Goal: Task Accomplishment & Management: Use online tool/utility

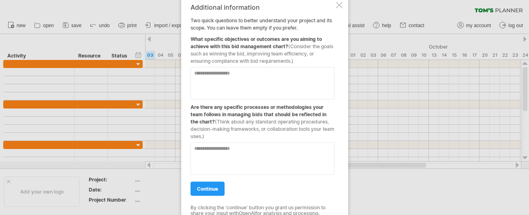
click at [204, 88] on textarea at bounding box center [263, 83] width 144 height 32
type textarea "**********"
click at [208, 155] on textarea at bounding box center [263, 158] width 144 height 32
type textarea "*"
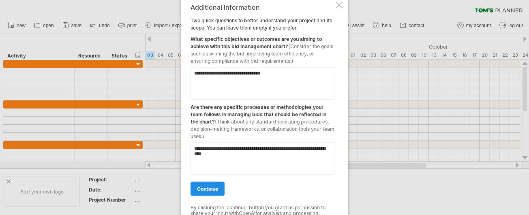
type textarea "**********"
click at [203, 184] on link "continue" at bounding box center [208, 189] width 34 height 14
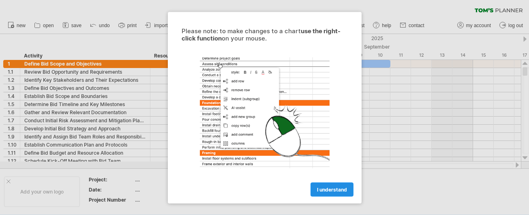
click at [323, 193] on link "I understand" at bounding box center [332, 189] width 43 height 14
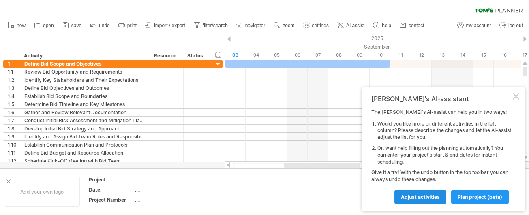
click at [410, 199] on span "Adjust activities" at bounding box center [420, 197] width 39 height 6
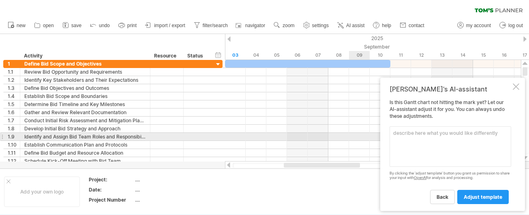
click at [449, 139] on textarea at bounding box center [451, 146] width 122 height 41
paste textarea "Kick-Off Activities Receive ITT/ RFP Initial Bid/No-Bid Decision Kick-off Meeti…"
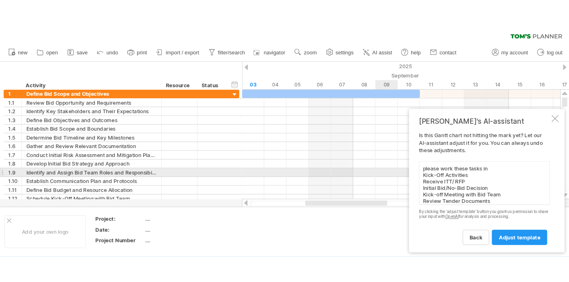
scroll to position [216, 0]
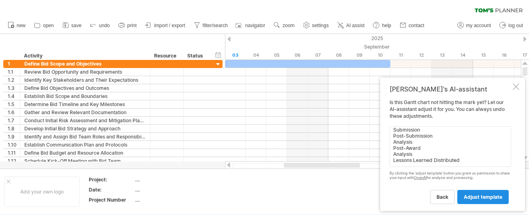
type textarea "please work these tasks in Kick-Off Activities Receive ITT/ RFP Initial Bid/No-…"
click at [473, 193] on link "adjust template" at bounding box center [482, 197] width 51 height 14
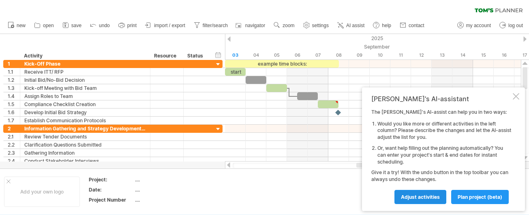
click at [411, 197] on span "Adjust activities" at bounding box center [420, 197] width 39 height 6
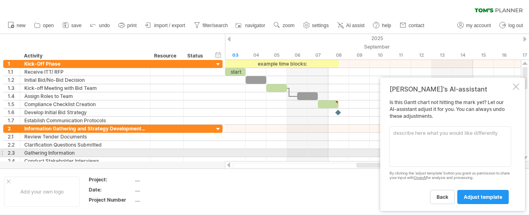
click at [420, 151] on textarea at bounding box center [451, 146] width 122 height 41
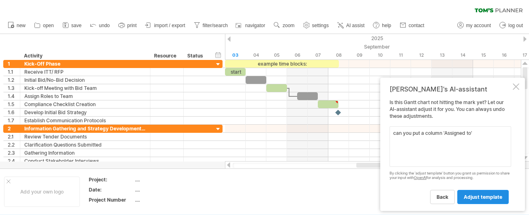
type textarea "can you put a column 'Assigned to'"
click at [473, 204] on link "adjust template" at bounding box center [482, 197] width 51 height 14
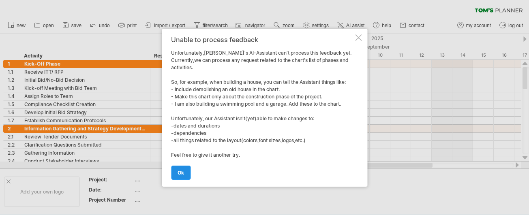
click at [182, 172] on span "ok" at bounding box center [181, 173] width 6 height 6
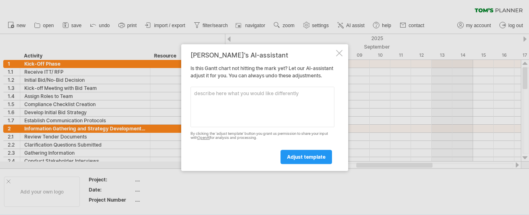
click at [233, 124] on textarea at bounding box center [263, 107] width 144 height 41
drag, startPoint x: 232, startPoint y: 97, endPoint x: 212, endPoint y: 98, distance: 19.5
click at [212, 98] on textarea "can you indicate who each task is assigned to" at bounding box center [263, 107] width 144 height 41
type textarea "can you leave a space so I can add who each task is assigned to"
click at [299, 164] on link "adjust template" at bounding box center [306, 157] width 51 height 14
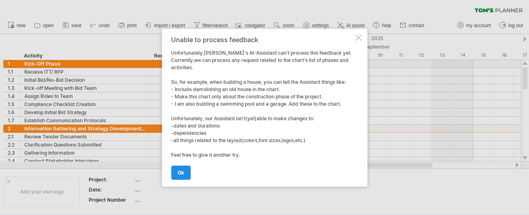
click at [180, 173] on span "ok" at bounding box center [181, 173] width 6 height 6
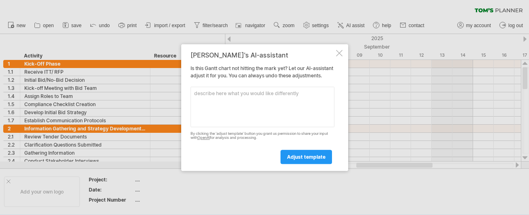
click at [270, 119] on textarea at bounding box center [263, 107] width 144 height 41
type textarea "include task owners"
click at [319, 168] on div "[PERSON_NAME]'s AI-assistant Is this [PERSON_NAME] chart not hitting the mark y…" at bounding box center [264, 107] width 167 height 127
click at [312, 160] on span "adjust template" at bounding box center [306, 157] width 39 height 6
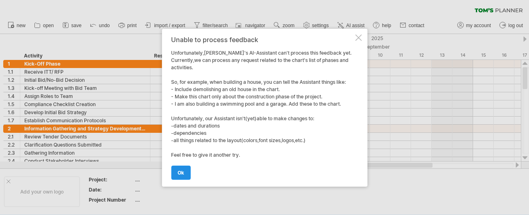
click at [184, 171] on link "ok" at bounding box center [180, 173] width 19 height 14
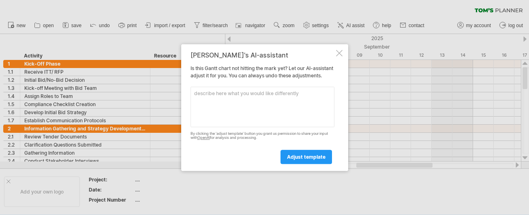
click at [337, 50] on div at bounding box center [339, 53] width 6 height 6
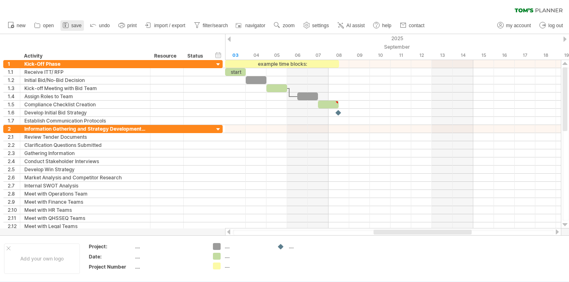
click at [69, 24] on icon at bounding box center [66, 25] width 8 height 8
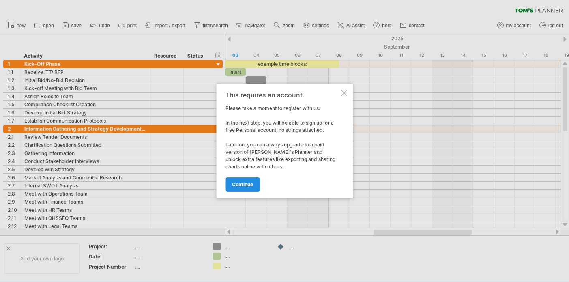
click at [242, 184] on span "continue" at bounding box center [242, 184] width 21 height 6
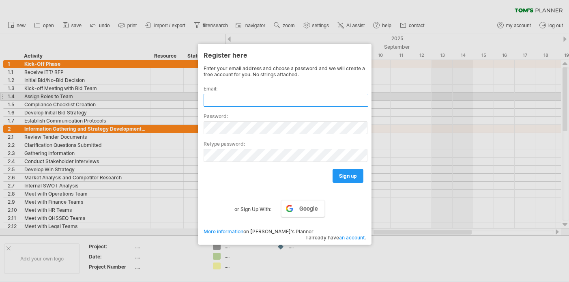
click at [220, 100] on input "text" at bounding box center [286, 100] width 165 height 13
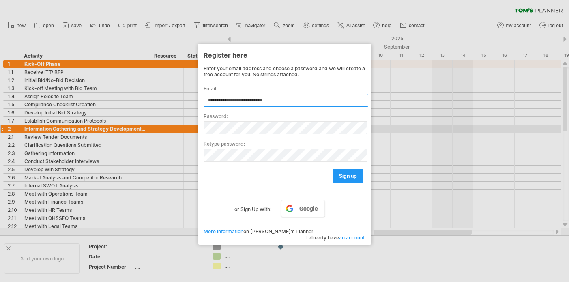
type input "**********"
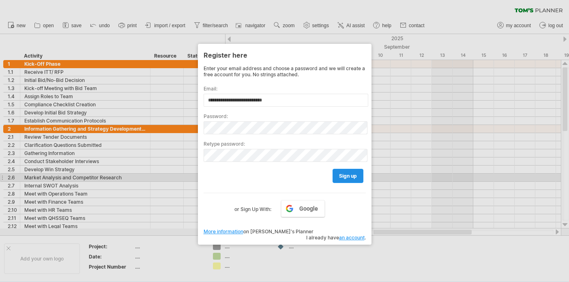
click at [357, 176] on link "sign up" at bounding box center [347, 176] width 31 height 14
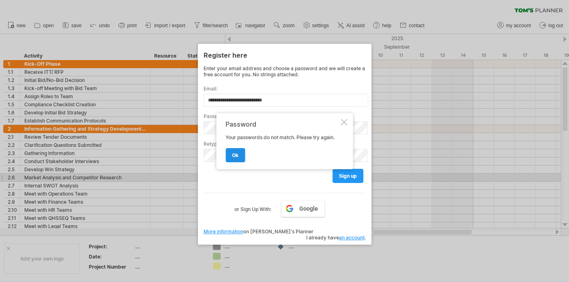
click at [239, 157] on link "ok" at bounding box center [234, 155] width 19 height 14
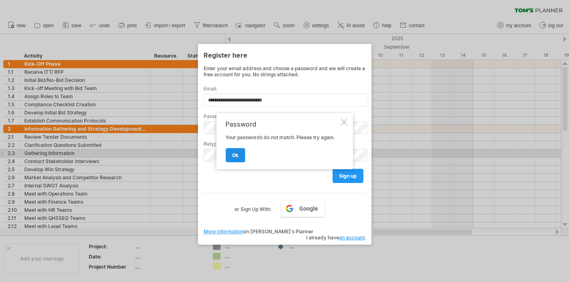
click at [234, 154] on span "ok" at bounding box center [235, 155] width 6 height 6
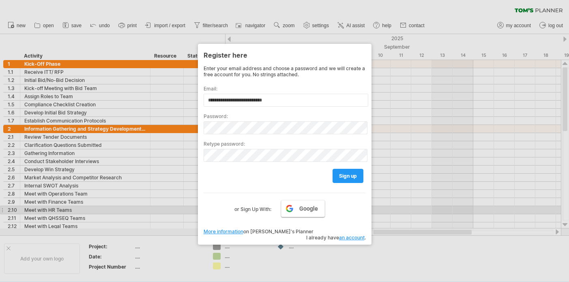
click at [296, 206] on link "Google" at bounding box center [303, 208] width 44 height 17
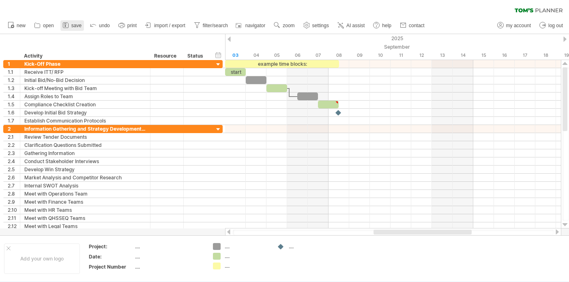
click at [69, 23] on icon at bounding box center [66, 25] width 8 height 8
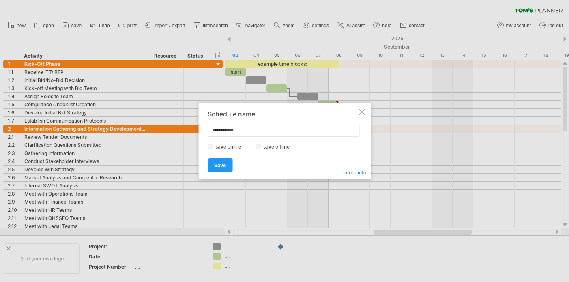
drag, startPoint x: 249, startPoint y: 133, endPoint x: 185, endPoint y: 132, distance: 64.5
click at [185, 133] on div "Trying to reach [DOMAIN_NAME] Connected again... 0% clear filter new 1" at bounding box center [284, 141] width 569 height 282
click at [273, 143] on div "save online save offline" at bounding box center [282, 147] width 149 height 8
click at [250, 131] on input "**********" at bounding box center [284, 130] width 152 height 13
drag, startPoint x: 249, startPoint y: 131, endPoint x: 212, endPoint y: 130, distance: 37.7
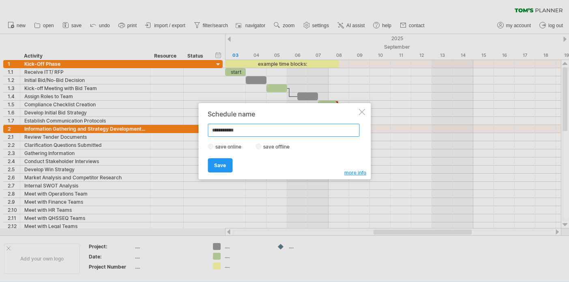
click at [212, 131] on input "**********" at bounding box center [284, 130] width 152 height 13
type input "**********"
click at [217, 166] on span "Save" at bounding box center [220, 165] width 12 height 6
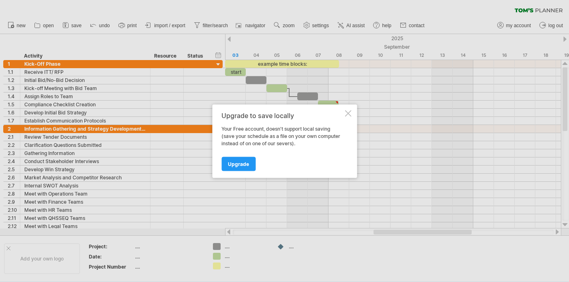
drag, startPoint x: 238, startPoint y: 163, endPoint x: 287, endPoint y: 155, distance: 49.4
click at [347, 114] on div at bounding box center [348, 113] width 6 height 6
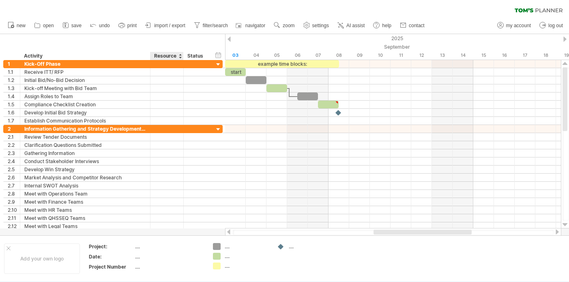
click at [173, 54] on div "Resource" at bounding box center [166, 56] width 25 height 8
drag, startPoint x: 176, startPoint y: 56, endPoint x: 144, endPoint y: 56, distance: 32.8
click at [144, 56] on div "******** Activity ******** Resource ****** Status" at bounding box center [106, 56] width 206 height 8
type input "********"
click at [173, 59] on div "Resource" at bounding box center [166, 56] width 25 height 8
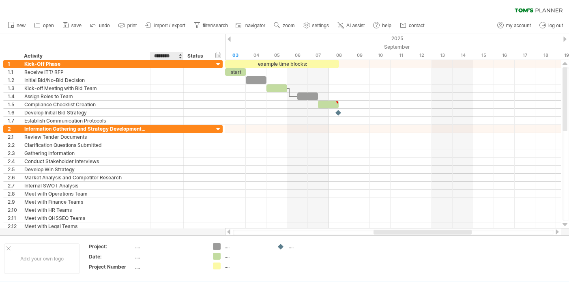
click at [173, 57] on input "********" at bounding box center [166, 56] width 25 height 8
type input "*"
type input "**********"
click at [204, 56] on div "Status" at bounding box center [196, 56] width 18 height 8
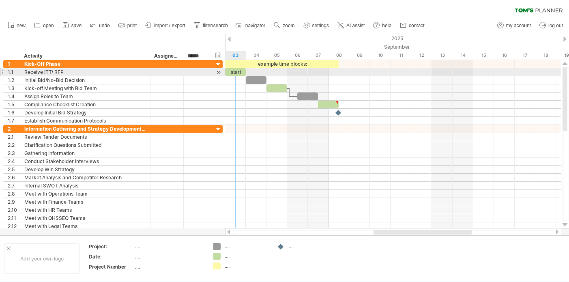
click at [240, 74] on div "start" at bounding box center [235, 72] width 21 height 8
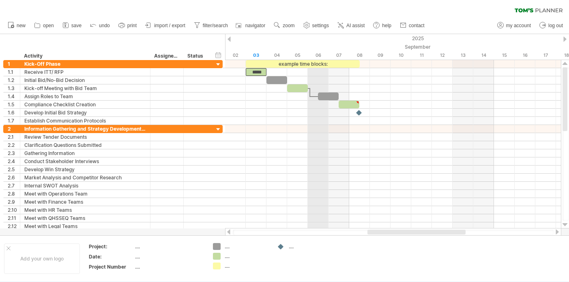
drag, startPoint x: 299, startPoint y: 56, endPoint x: 318, endPoint y: 56, distance: 19.1
click at [318, 56] on div "06" at bounding box center [318, 55] width 21 height 9
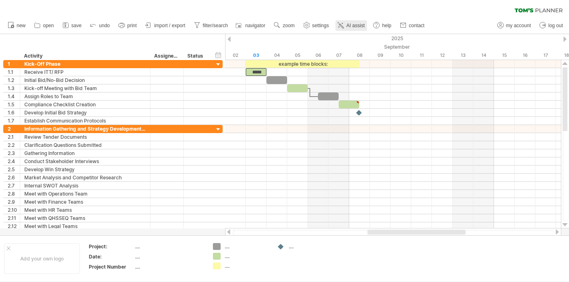
click at [353, 29] on link "AI assist" at bounding box center [351, 25] width 32 height 11
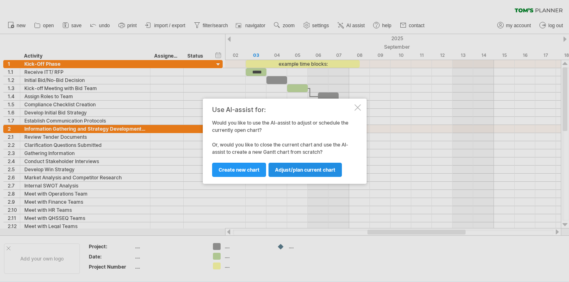
click at [290, 170] on span "Adjust/plan current chart" at bounding box center [305, 170] width 60 height 6
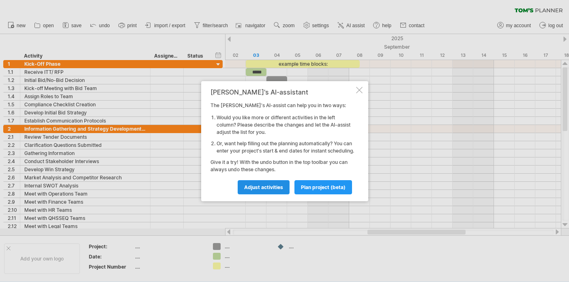
click at [285, 186] on link "Adjust activities" at bounding box center [264, 187] width 52 height 14
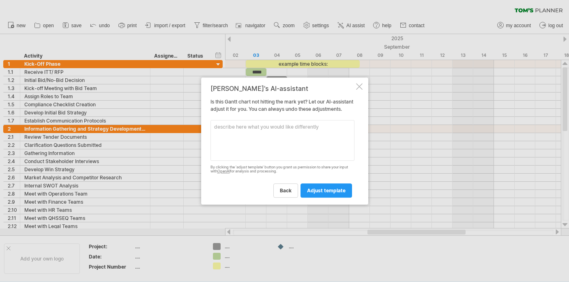
click at [285, 139] on textarea at bounding box center [282, 140] width 144 height 41
type textarea "block out weekends"
click at [328, 193] on span "adjust template" at bounding box center [326, 190] width 39 height 6
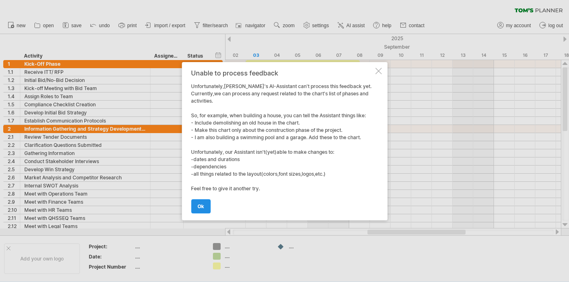
click at [202, 207] on span "ok" at bounding box center [200, 206] width 6 height 6
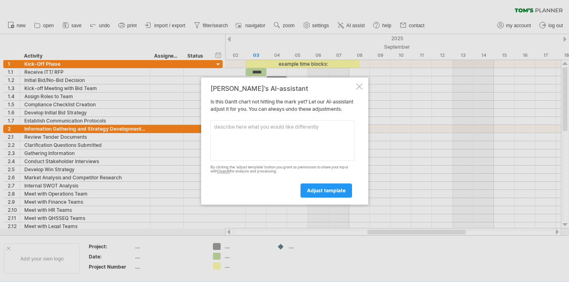
click at [356, 85] on div at bounding box center [359, 86] width 6 height 6
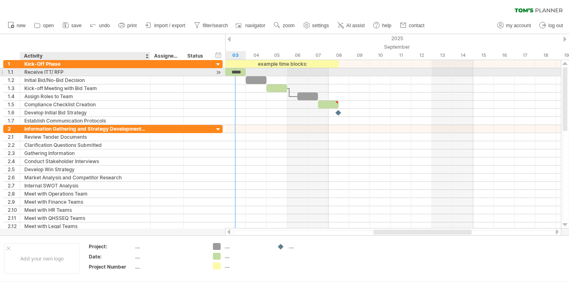
click at [73, 73] on div "Receive ITT/ RFP" at bounding box center [85, 72] width 122 height 8
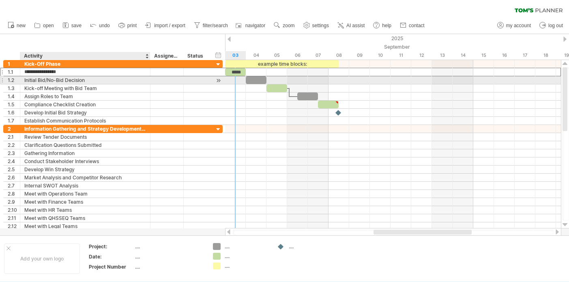
click at [75, 79] on div "Initial Bid/No-Bid Decision" at bounding box center [85, 80] width 122 height 8
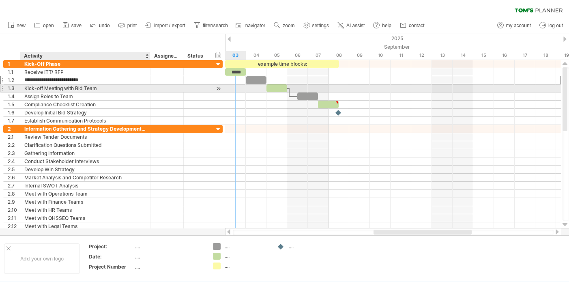
click at [74, 89] on div "Kick-off Meeting with Bid Team" at bounding box center [85, 88] width 122 height 8
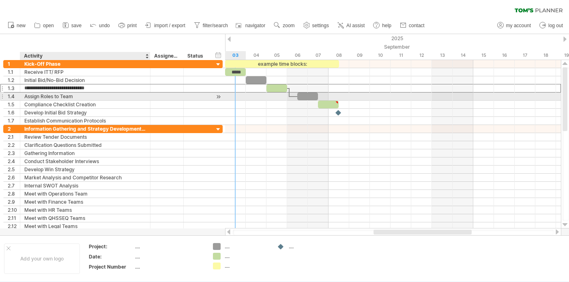
click at [71, 98] on div "Assign Roles to Team" at bounding box center [85, 96] width 122 height 8
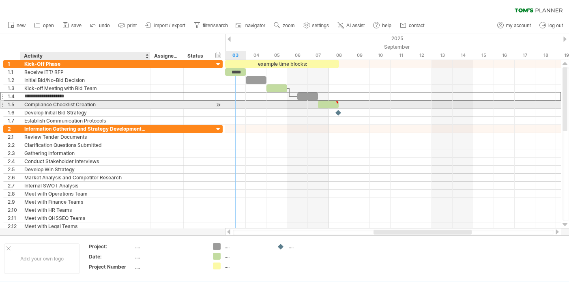
click at [71, 103] on div "Compliance Checklist Creation" at bounding box center [85, 105] width 122 height 8
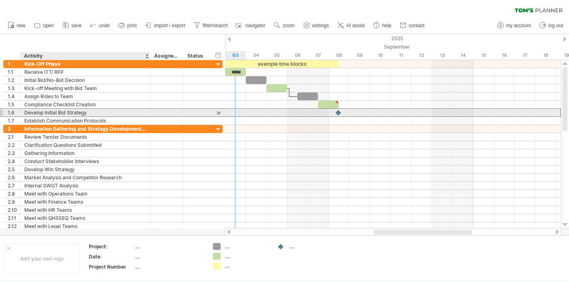
click at [71, 109] on div "Develop Initial Bid Strategy" at bounding box center [85, 113] width 122 height 8
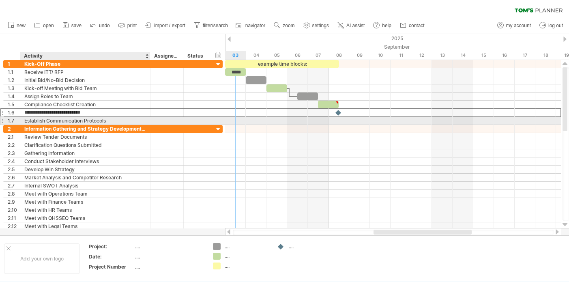
click at [73, 121] on div "Establish Communication Protocols" at bounding box center [85, 121] width 122 height 8
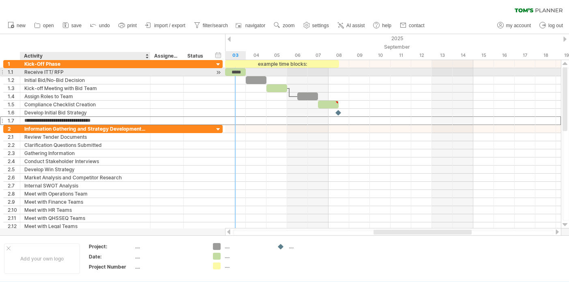
type input "**********"
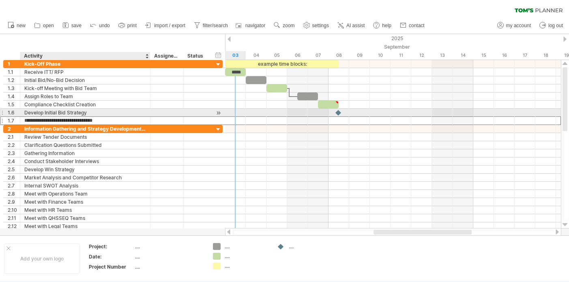
click at [75, 110] on div "Develop Initial Bid Strategy" at bounding box center [85, 113] width 122 height 8
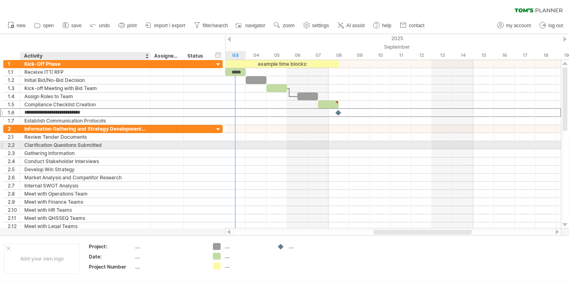
click at [62, 149] on div "**********" at bounding box center [112, 145] width 219 height 8
